Goal: Task Accomplishment & Management: Complete application form

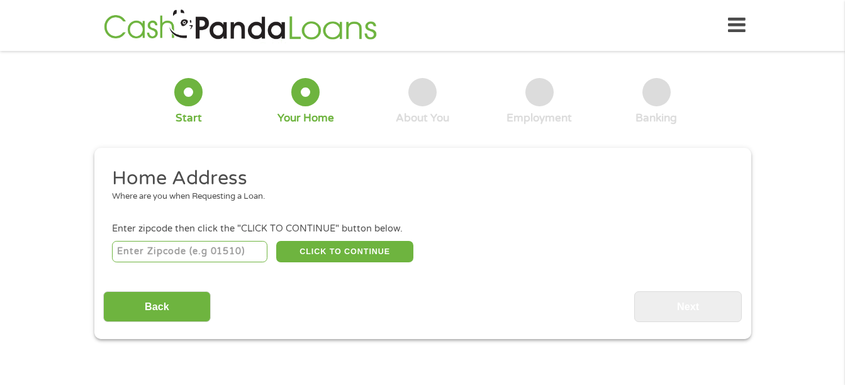
click at [212, 245] on input "number" at bounding box center [189, 251] width 155 height 21
click at [259, 274] on div "Home Address Where are you when Requesting a Loan. Enter zipcode then click the…" at bounding box center [422, 244] width 639 height 156
click at [230, 254] on input "number" at bounding box center [189, 251] width 155 height 21
type input "32504"
click at [449, 194] on div "Where are you when Requesting a Loan." at bounding box center [418, 197] width 612 height 13
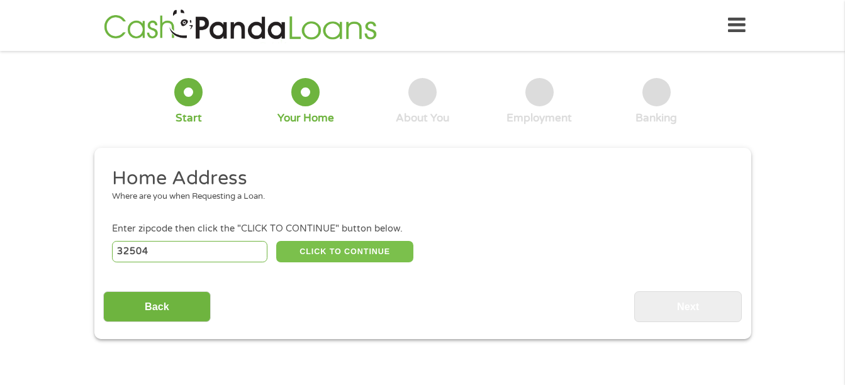
click at [345, 252] on button "CLICK TO CONTINUE" at bounding box center [344, 251] width 137 height 21
type input "32504"
type input "Pensacola"
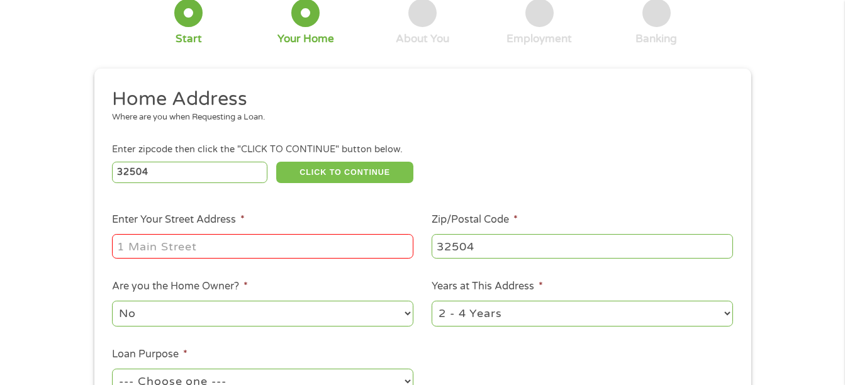
scroll to position [80, 0]
click at [225, 250] on input "Enter Your Street Address *" at bounding box center [262, 245] width 301 height 24
type input "[STREET_ADDRESS][PERSON_NAME]"
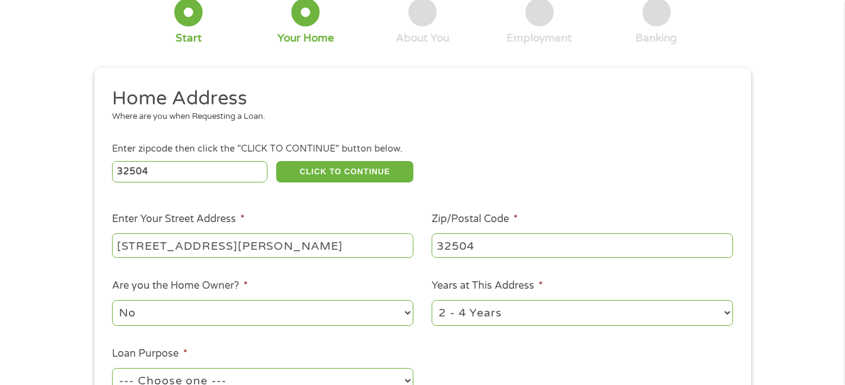
click at [338, 280] on li "Are you the Home Owner? * No Yes" at bounding box center [263, 303] width 320 height 50
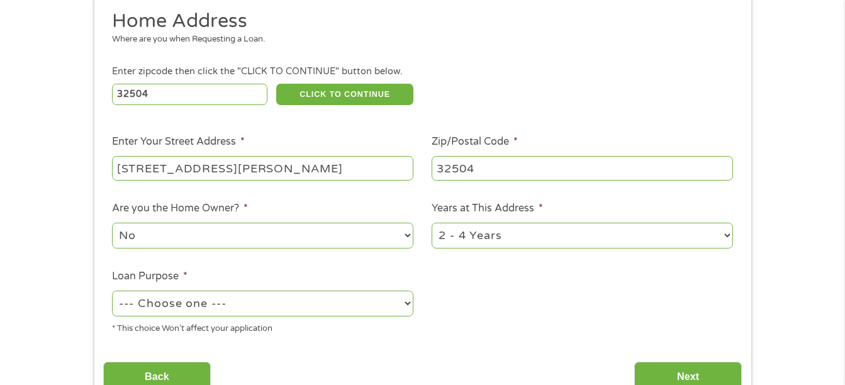
scroll to position [167, 0]
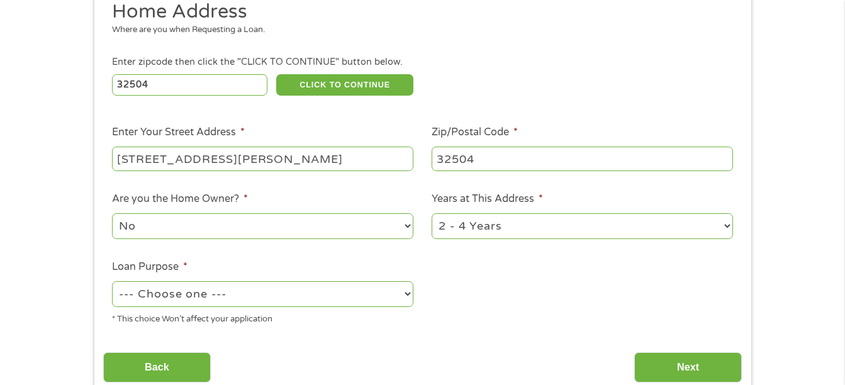
click at [473, 226] on select "1 Year or less 1 - 2 Years 2 - 4 Years Over 4 Years" at bounding box center [582, 226] width 301 height 26
select select "12months"
click at [432, 213] on select "1 Year or less 1 - 2 Years 2 - 4 Years Over 4 Years" at bounding box center [582, 226] width 301 height 26
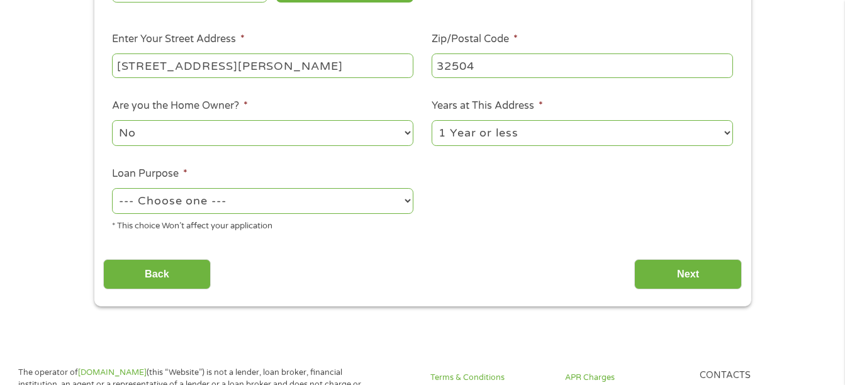
scroll to position [260, 0]
click at [388, 197] on select "--- Choose one --- Pay Bills Debt Consolidation Home Improvement Major Purchase…" at bounding box center [262, 200] width 301 height 26
select select "paybills"
click at [112, 187] on select "--- Choose one --- Pay Bills Debt Consolidation Home Improvement Major Purchase…" at bounding box center [262, 200] width 301 height 26
click at [489, 237] on ul "Home Address Where are you when Requesting a Loan. Enter zipcode then click the…" at bounding box center [422, 74] width 639 height 336
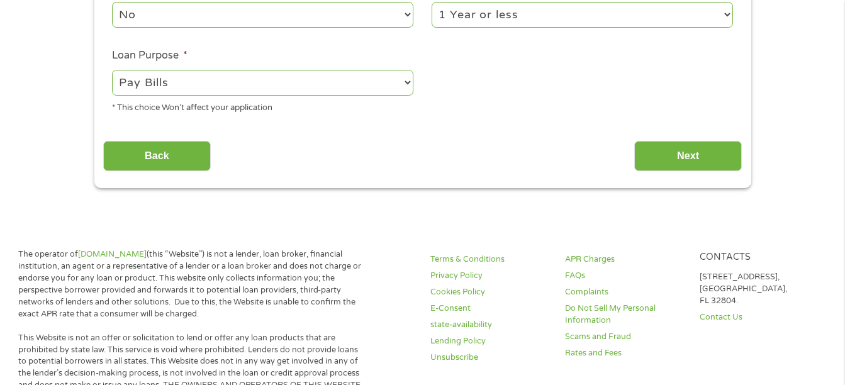
scroll to position [383, 0]
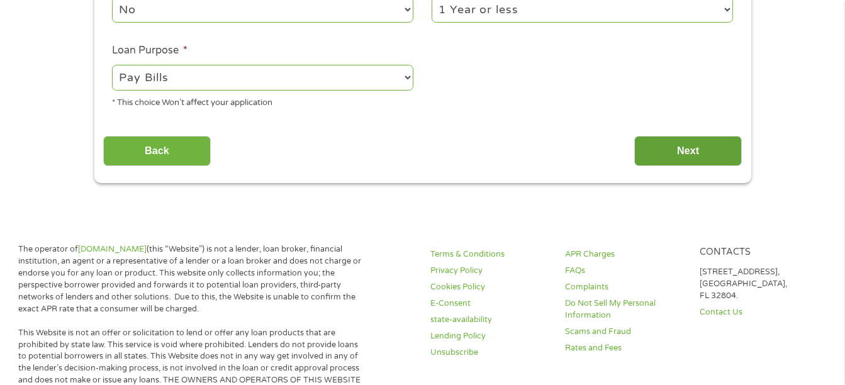
click at [707, 147] on input "Next" at bounding box center [688, 151] width 108 height 31
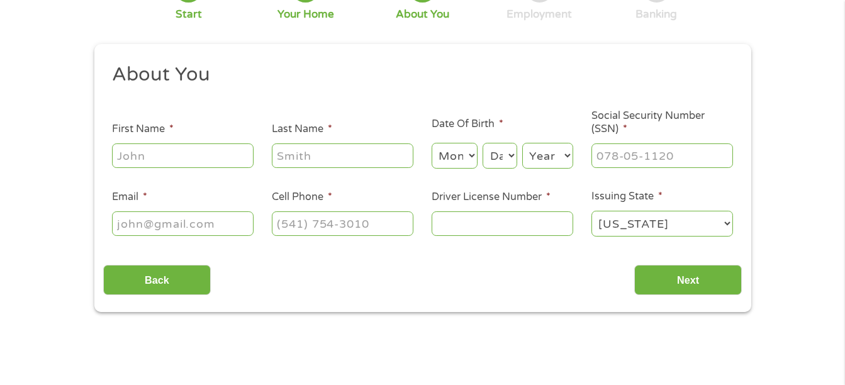
scroll to position [105, 0]
click at [220, 159] on input "First Name *" at bounding box center [183, 154] width 142 height 24
type input "Cera"
click at [304, 154] on input "Last Name *" at bounding box center [343, 154] width 142 height 24
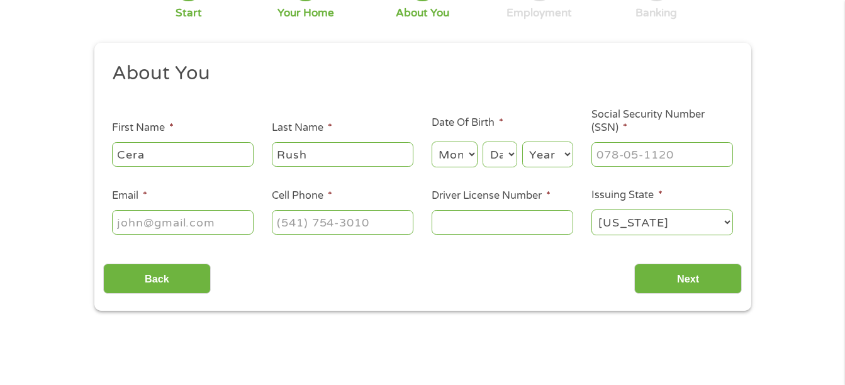
type input "Rush"
click at [371, 135] on li "Last Name * [PERSON_NAME]" at bounding box center [343, 144] width 160 height 48
click at [461, 155] on select "Month 1 2 3 4 5 6 7 8 9 10 11 12" at bounding box center [455, 155] width 46 height 26
select select "4"
click at [432, 142] on select "Month 1 2 3 4 5 6 7 8 9 10 11 12" at bounding box center [455, 155] width 46 height 26
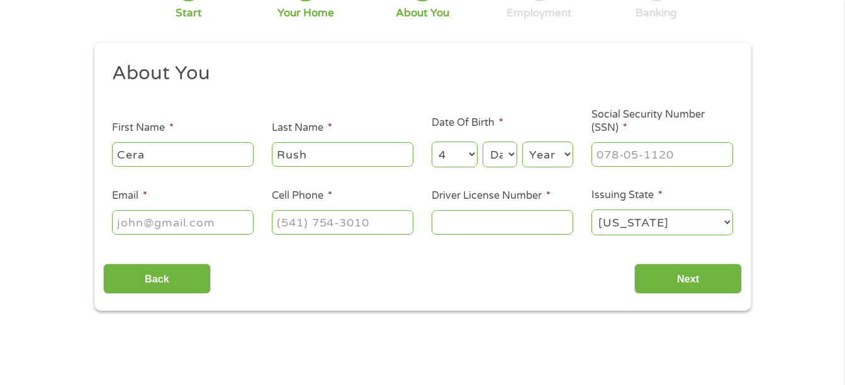
click at [501, 150] on select "Day 1 2 3 4 5 6 7 8 9 10 11 12 13 14 15 16 17 18 19 20 21 22 23 24 25 26 27 28 …" at bounding box center [500, 155] width 34 height 26
select select "30"
click at [483, 142] on select "Day 1 2 3 4 5 6 7 8 9 10 11 12 13 14 15 16 17 18 19 20 21 22 23 24 25 26 27 28 …" at bounding box center [500, 155] width 34 height 26
click at [544, 152] on select "Year [DATE] 2006 2005 2004 2003 2002 2001 2000 1999 1998 1997 1996 1995 1994 19…" at bounding box center [547, 155] width 51 height 26
select select "1995"
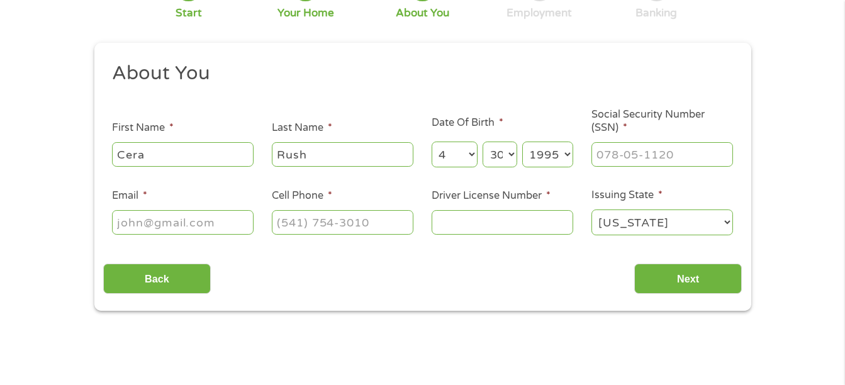
click at [522, 142] on select "Year [DATE] 2006 2005 2004 2003 2002 2001 2000 1999 1998 1997 1996 1995 1994 19…" at bounding box center [547, 155] width 51 height 26
click at [645, 163] on input "___-__-____" at bounding box center [662, 154] width 142 height 24
type input "358-90-8966"
click at [193, 225] on input "Email *" at bounding box center [183, 222] width 142 height 24
type input "[EMAIL_ADDRESS][DOMAIN_NAME]"
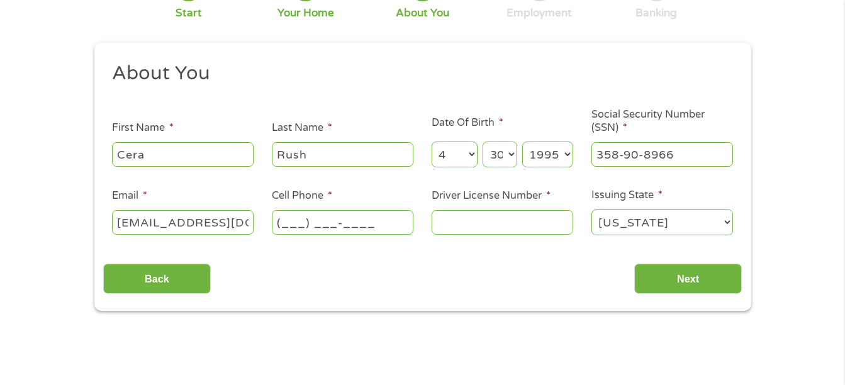
click at [294, 227] on input "(___) ___-____" at bounding box center [343, 222] width 142 height 24
type input "[PHONE_NUMBER]"
click at [378, 252] on div "About You This field is hidden when viewing the form Title * --- Choose one ---…" at bounding box center [422, 177] width 639 height 233
click at [462, 221] on input "Driver License Number *" at bounding box center [503, 222] width 142 height 24
type input "R200105956500"
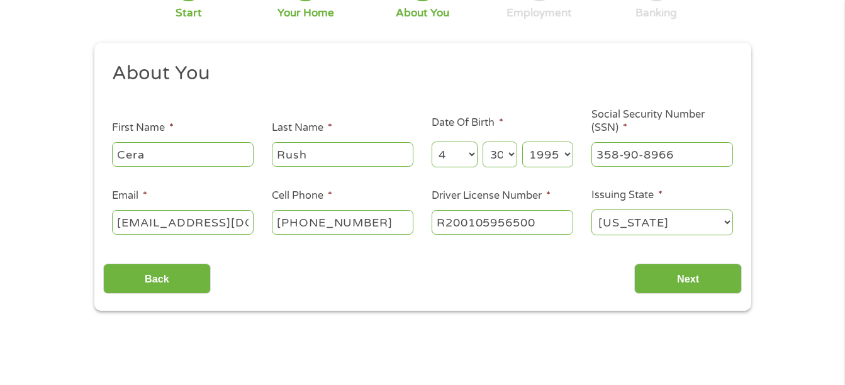
click at [499, 298] on div "This field is hidden when viewing the form gclid Cj0KCQjwl5jHBhDHARIsAB0Yqjwbbm…" at bounding box center [422, 177] width 657 height 269
click at [655, 281] on input "Next" at bounding box center [688, 279] width 108 height 31
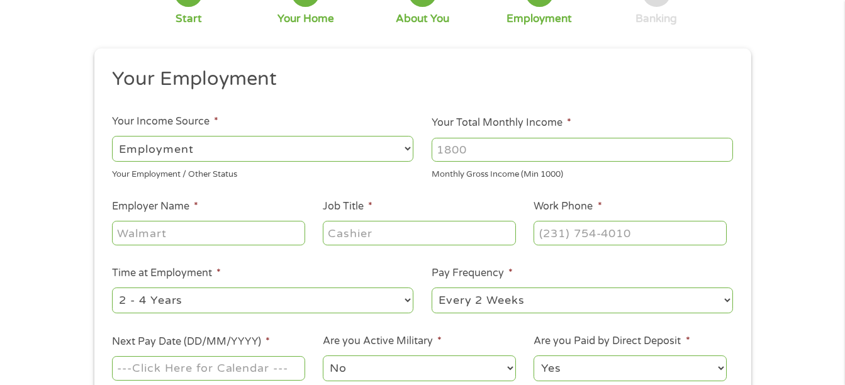
scroll to position [100, 0]
click at [403, 152] on select "--- Choose one --- Employment [DEMOGRAPHIC_DATA] Benefits" at bounding box center [262, 148] width 301 height 26
click at [486, 150] on input "Your Total Monthly Income *" at bounding box center [582, 149] width 301 height 24
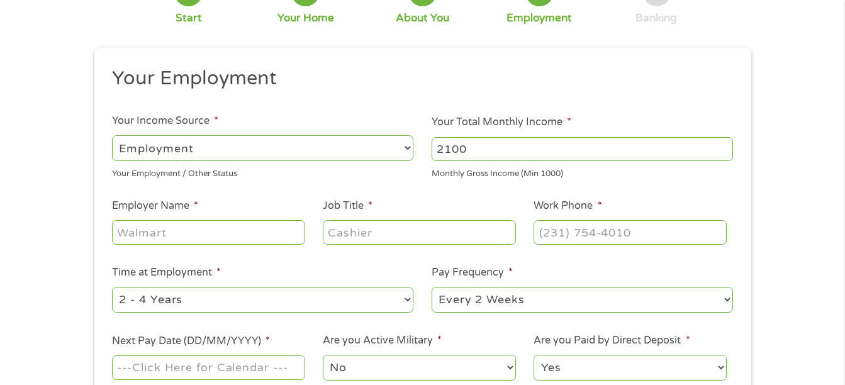
type input "2100"
click at [369, 182] on ul "Your Employment Your Income Source * --- Choose one --- Employment [DEMOGRAPHIC…" at bounding box center [422, 229] width 639 height 326
click at [235, 235] on input "Employer Name *" at bounding box center [208, 232] width 193 height 24
type input "[GEOGRAPHIC_DATA]"
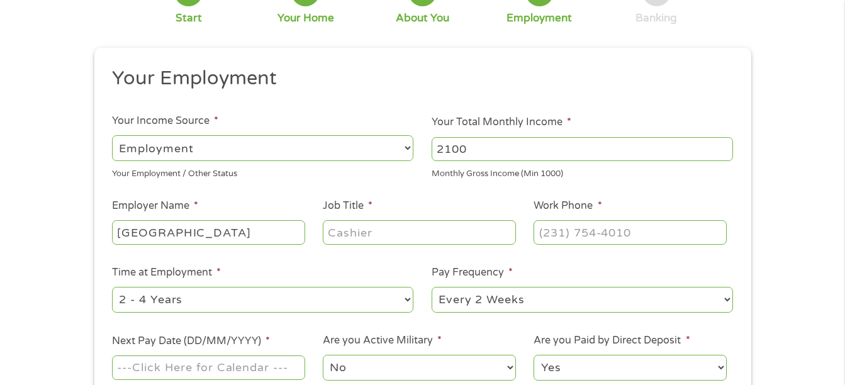
scroll to position [0, 0]
click at [377, 241] on input "Job Title *" at bounding box center [419, 232] width 193 height 24
type input "Teacher"
click at [562, 232] on input "(___) ___-____" at bounding box center [630, 232] width 193 height 24
type input "[PHONE_NUMBER]"
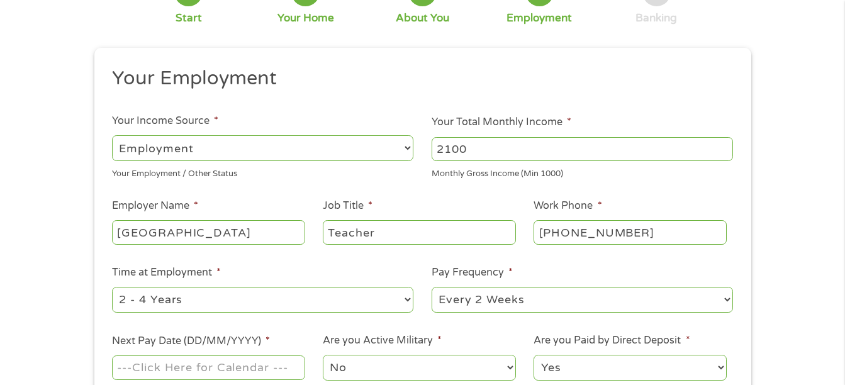
click at [525, 265] on li "Pay Frequency * --- Choose one --- Every 2 Weeks Every Week Monthly Semi-Monthly" at bounding box center [583, 290] width 320 height 50
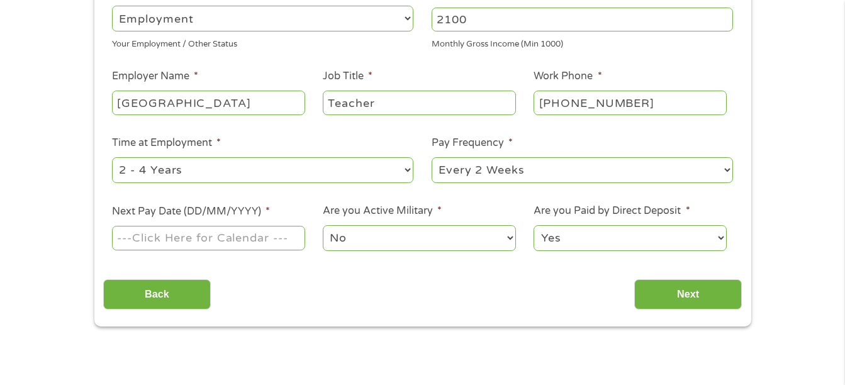
click at [396, 169] on select "--- Choose one --- 1 Year or less 1 - 2 Years 2 - 4 Years Over 4 Years" at bounding box center [262, 170] width 301 height 26
select select "24months"
click at [112, 157] on select "--- Choose one --- 1 Year or less 1 - 2 Years 2 - 4 Years Over 4 Years" at bounding box center [262, 170] width 301 height 26
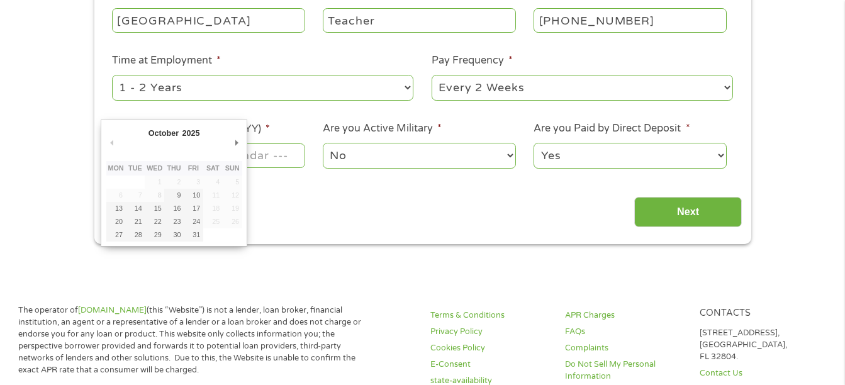
click at [272, 158] on input "Next Pay Date (DD/MM/YYYY) *" at bounding box center [208, 155] width 193 height 24
type input "[DATE]"
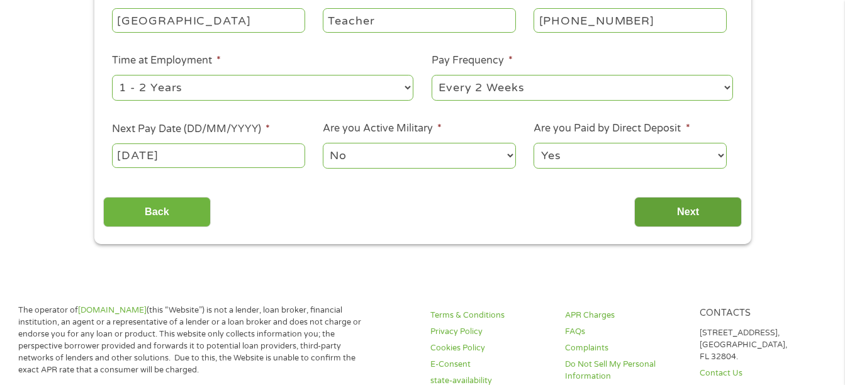
click at [646, 209] on input "Next" at bounding box center [688, 212] width 108 height 31
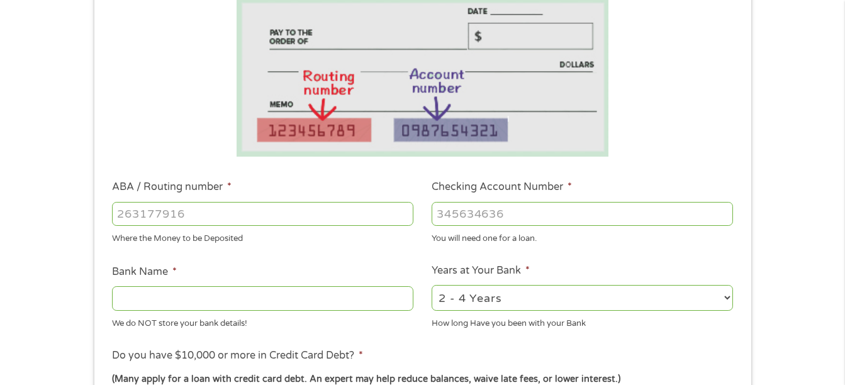
scroll to position [225, 0]
click at [366, 224] on input "ABA / Routing number *" at bounding box center [262, 213] width 301 height 24
type input "063100277"
type input "BANK OF AMERICA NA"
type input "063100277"
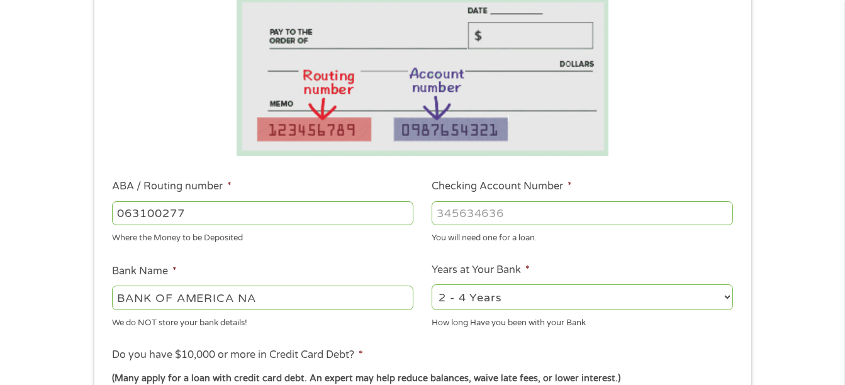
click at [505, 217] on input "Checking Account Number *" at bounding box center [582, 213] width 301 height 24
type input "898119305578"
click at [542, 254] on ul "Bank Information Where do you want the funds deposited? ABA / Routing number * …" at bounding box center [422, 254] width 639 height 627
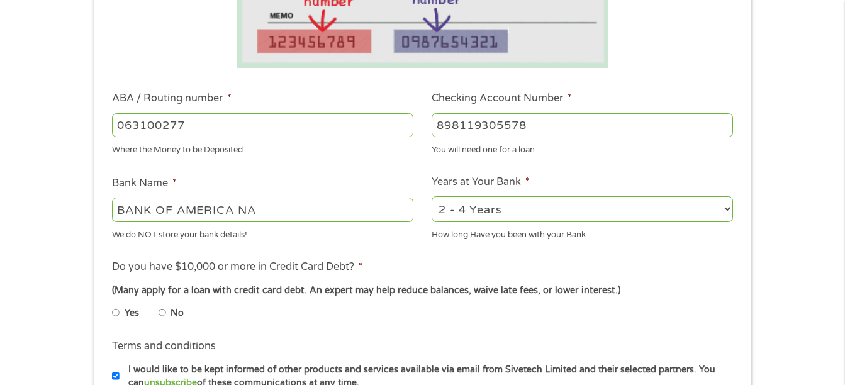
scroll to position [314, 0]
click at [449, 220] on select "2 - 4 Years 6 - 12 Months 1 - 2 Years Over 4 Years" at bounding box center [582, 209] width 301 height 26
select select "60months"
click at [432, 196] on select "2 - 4 Years 6 - 12 Months 1 - 2 Years Over 4 Years" at bounding box center [582, 209] width 301 height 26
click at [406, 246] on ul "Bank Information Where do you want the funds deposited? ABA / Routing number * …" at bounding box center [422, 165] width 639 height 627
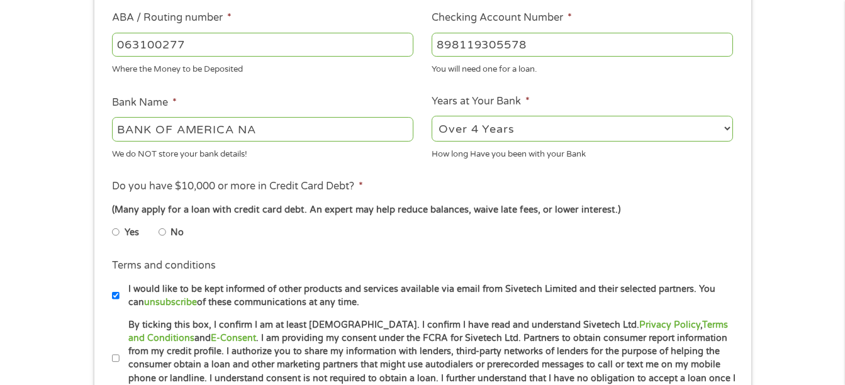
scroll to position [398, 0]
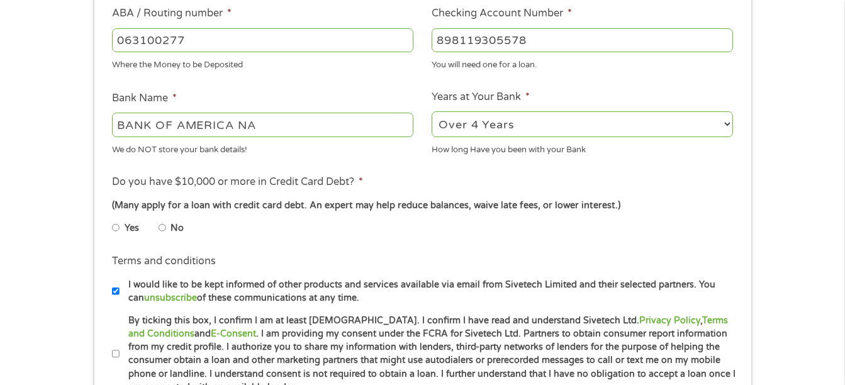
click at [161, 225] on input "No" at bounding box center [163, 228] width 8 height 20
radio input "true"
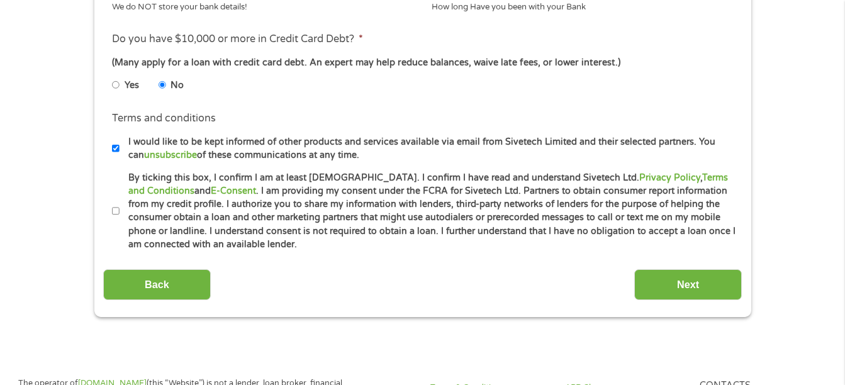
scroll to position [544, 0]
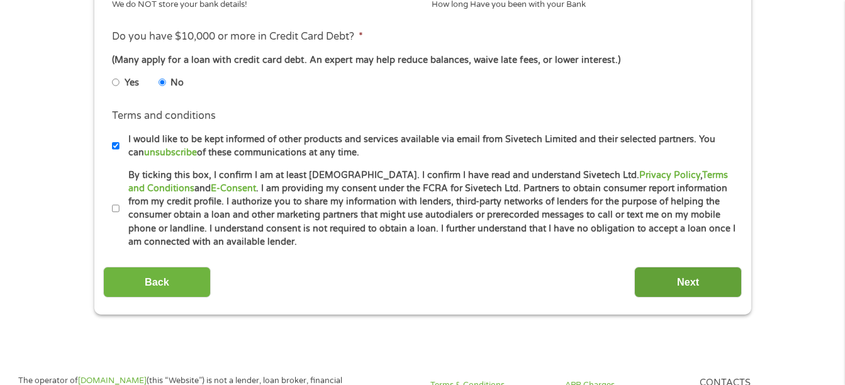
click at [668, 272] on input "Next" at bounding box center [688, 282] width 108 height 31
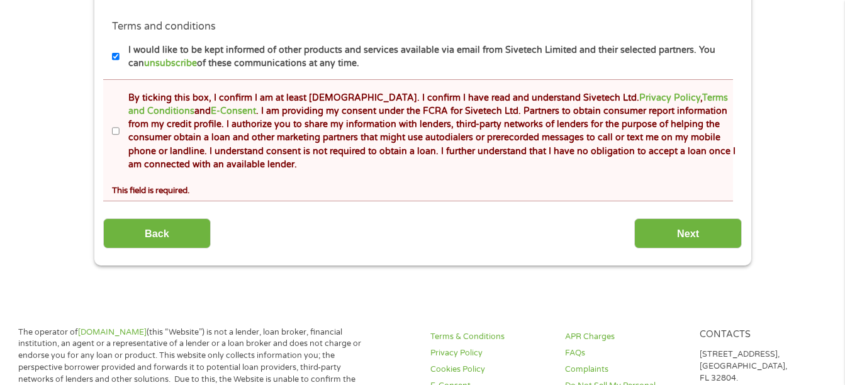
scroll to position [679, 0]
click at [113, 130] on input "By ticking this box, I confirm I am at least [DEMOGRAPHIC_DATA]. I confirm I ha…" at bounding box center [116, 132] width 8 height 20
checkbox input "true"
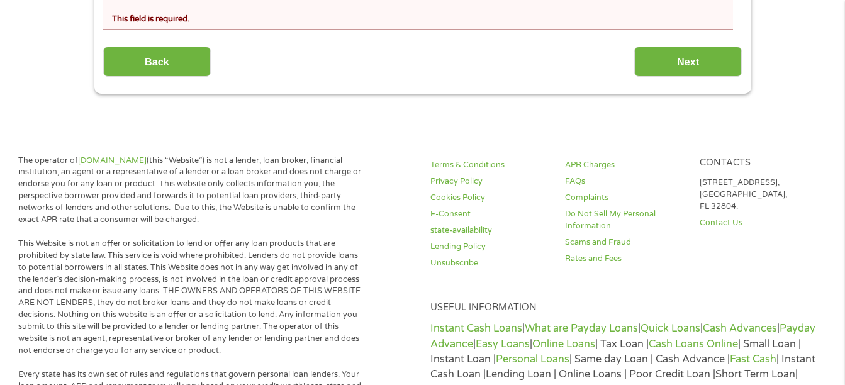
scroll to position [863, 0]
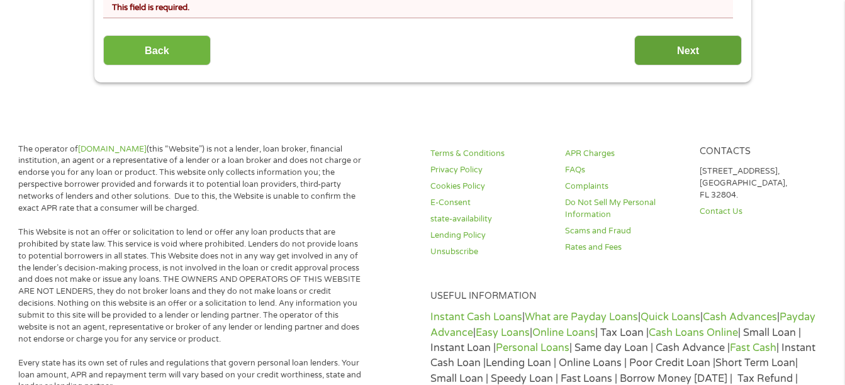
click at [691, 64] on input "Next" at bounding box center [688, 50] width 108 height 31
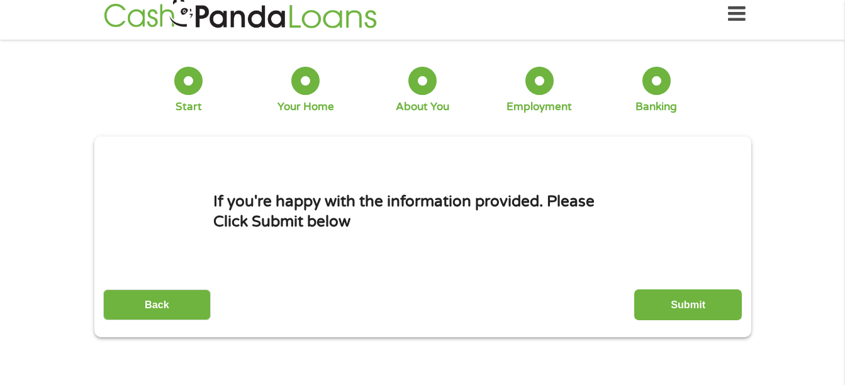
scroll to position [0, 0]
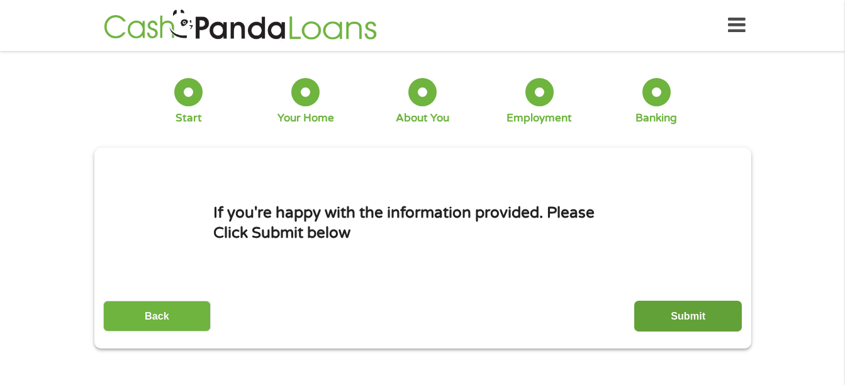
click at [669, 327] on input "Submit" at bounding box center [688, 316] width 108 height 31
